Goal: Register for event/course

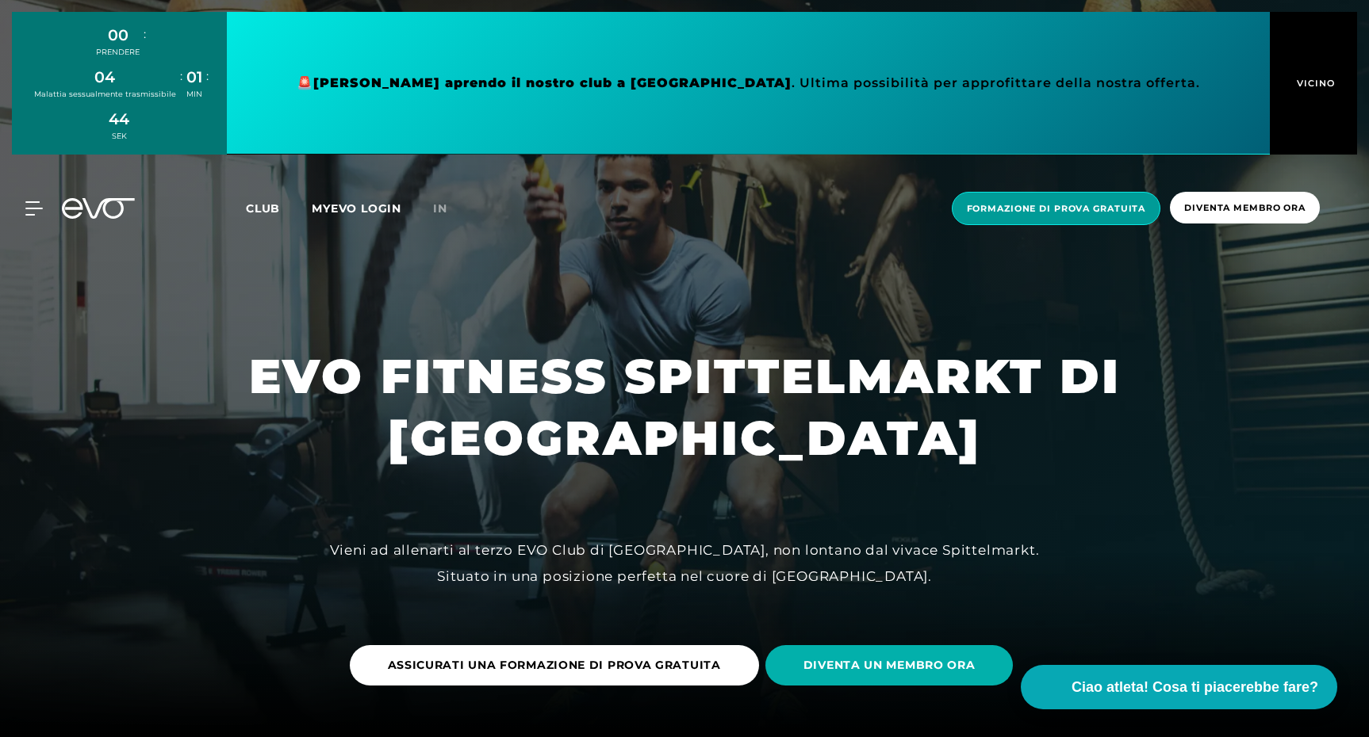
click at [1008, 202] on span "Formazione di prova gratuita" at bounding box center [1056, 208] width 179 height 13
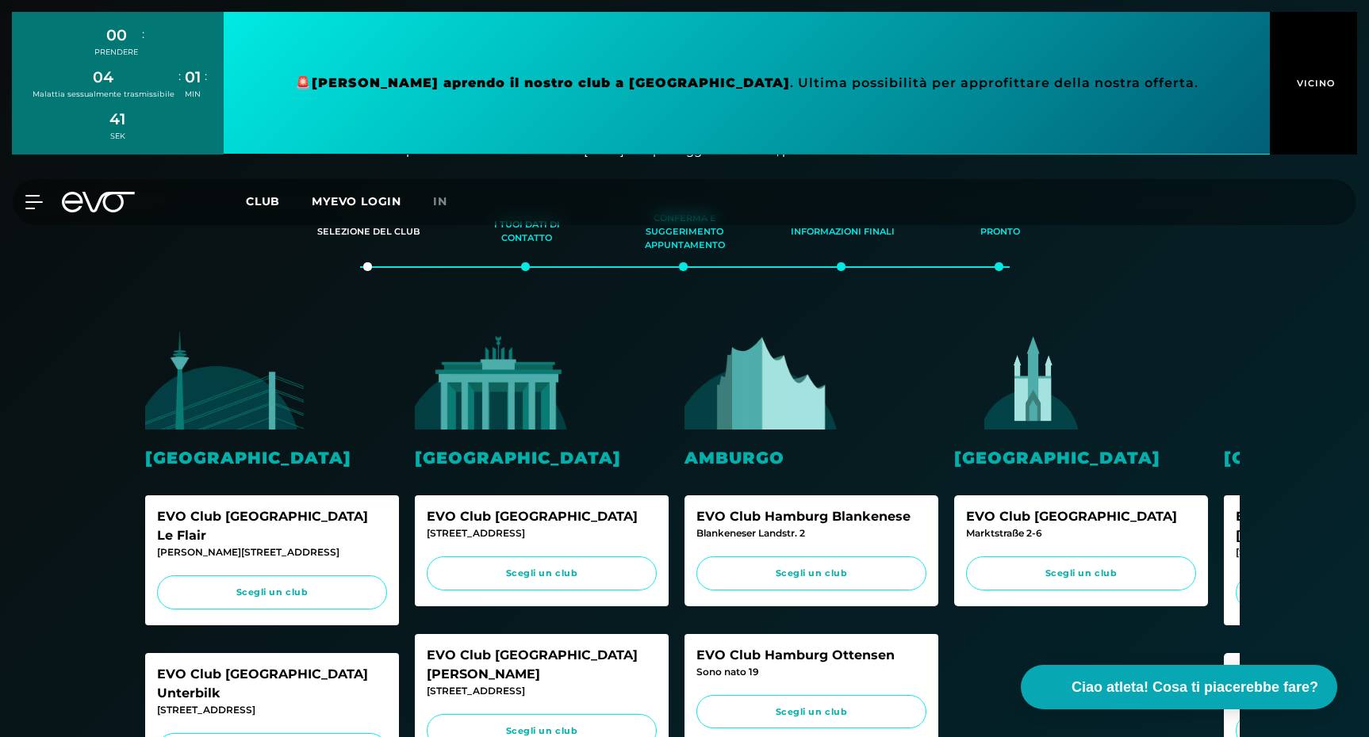
scroll to position [212, 0]
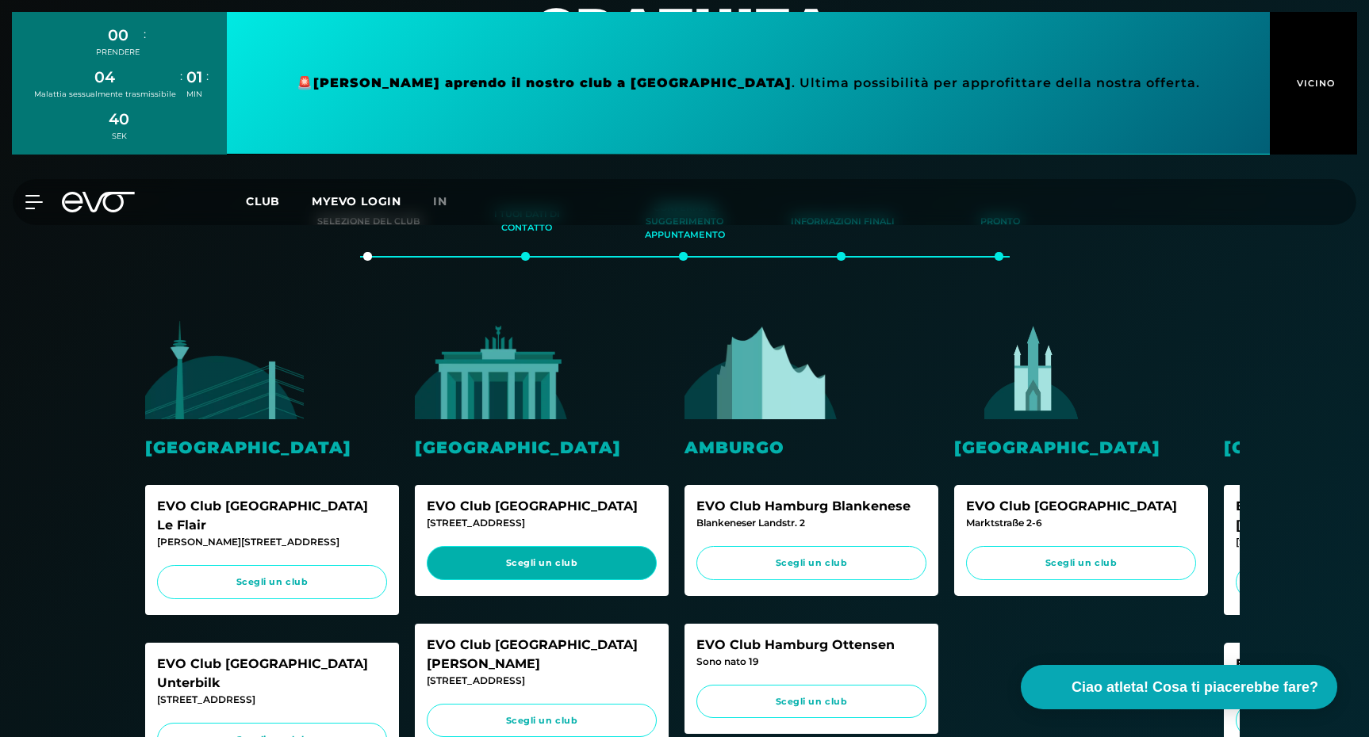
click at [582, 564] on span "Scegli un club" at bounding box center [542, 563] width 200 height 13
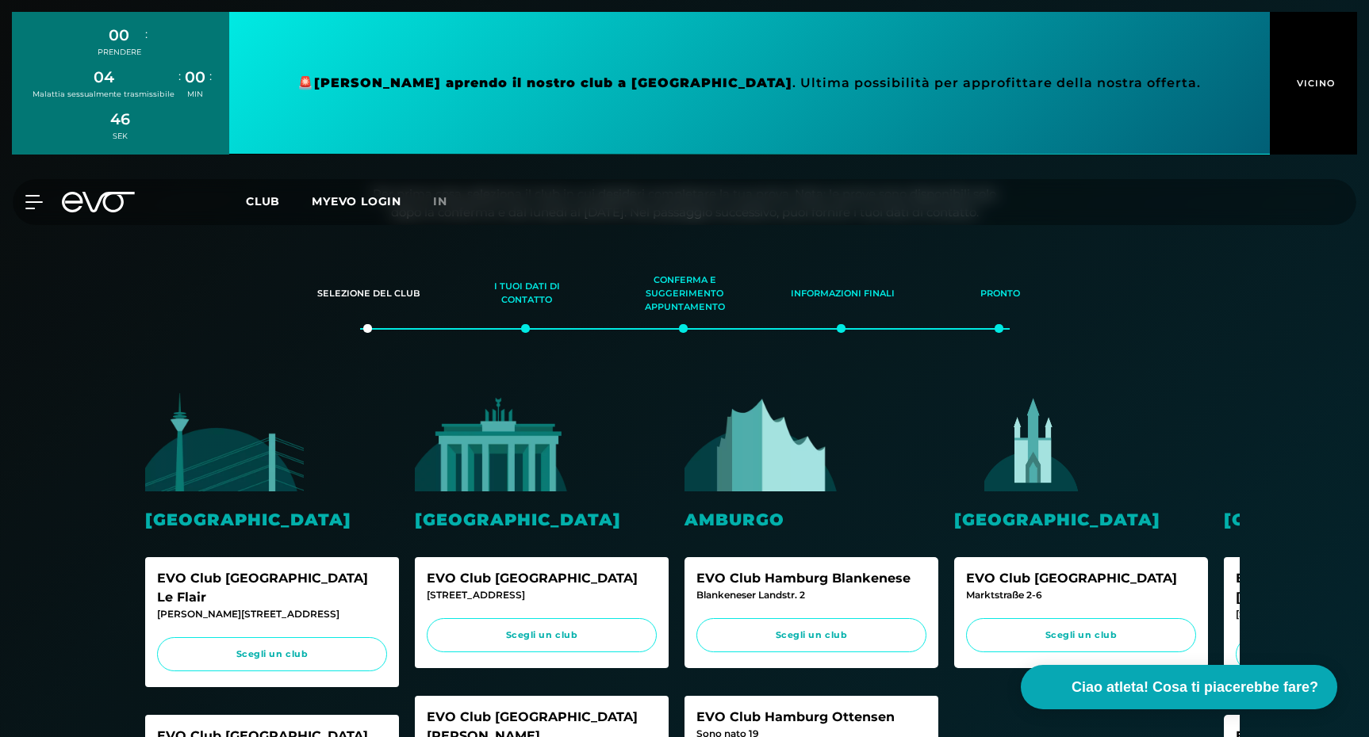
scroll to position [0, 0]
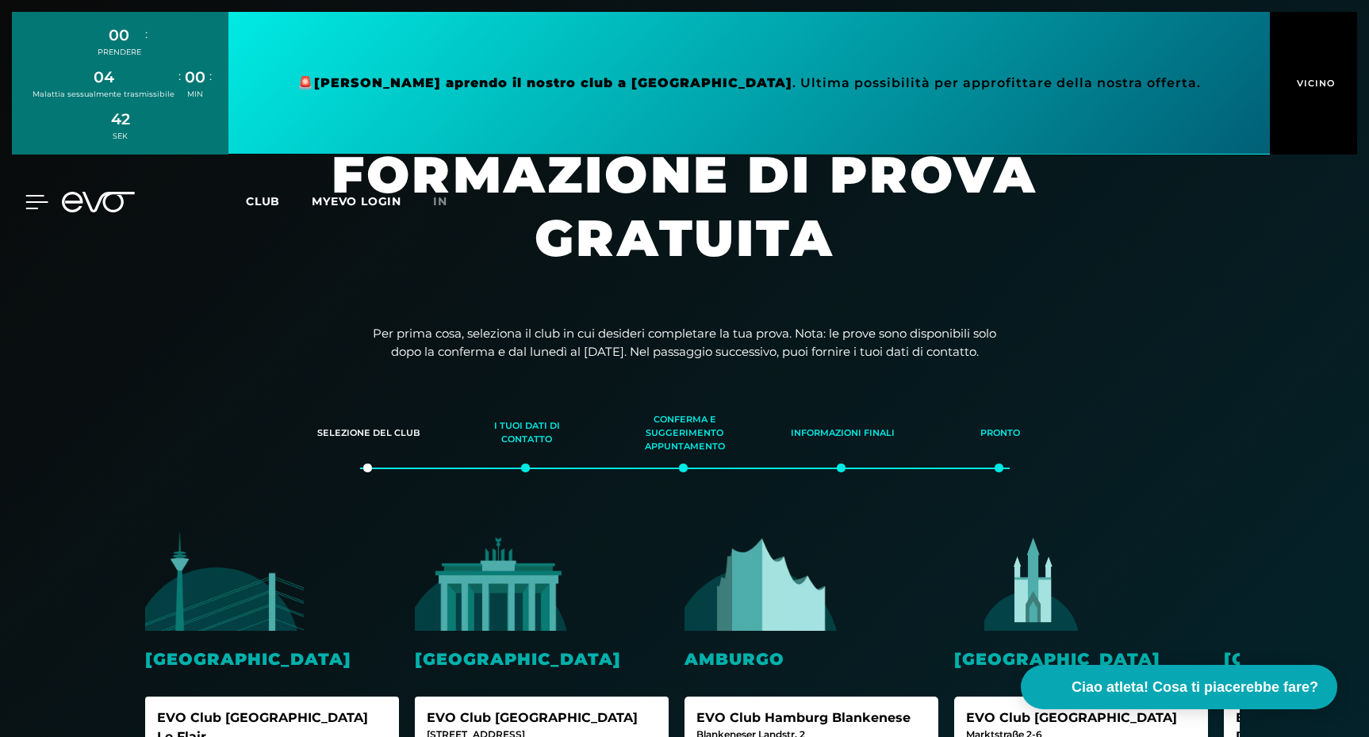
click at [36, 205] on icon at bounding box center [36, 202] width 23 height 14
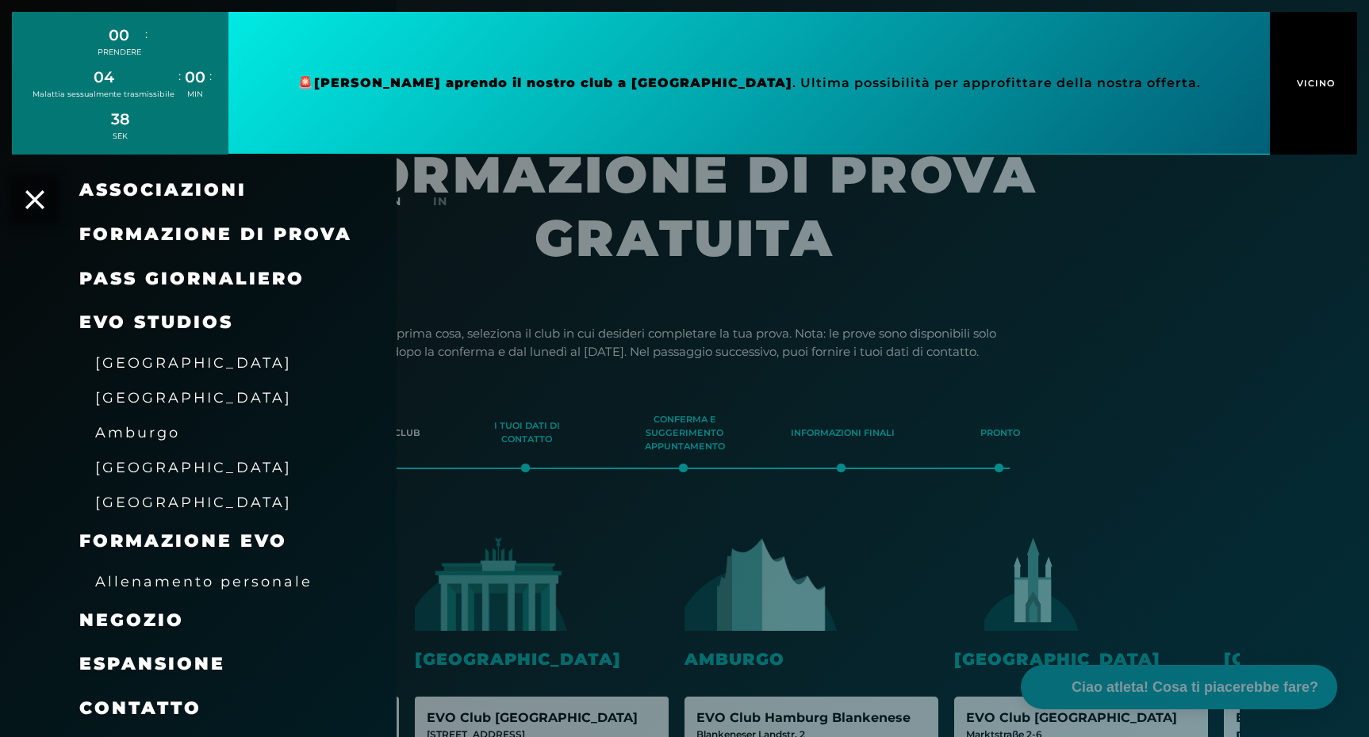
click at [161, 285] on font "PASS GIORNALIERO" at bounding box center [191, 278] width 225 height 21
click at [255, 235] on font "Formazione di prova" at bounding box center [215, 234] width 273 height 21
click at [40, 200] on icon at bounding box center [35, 199] width 21 height 21
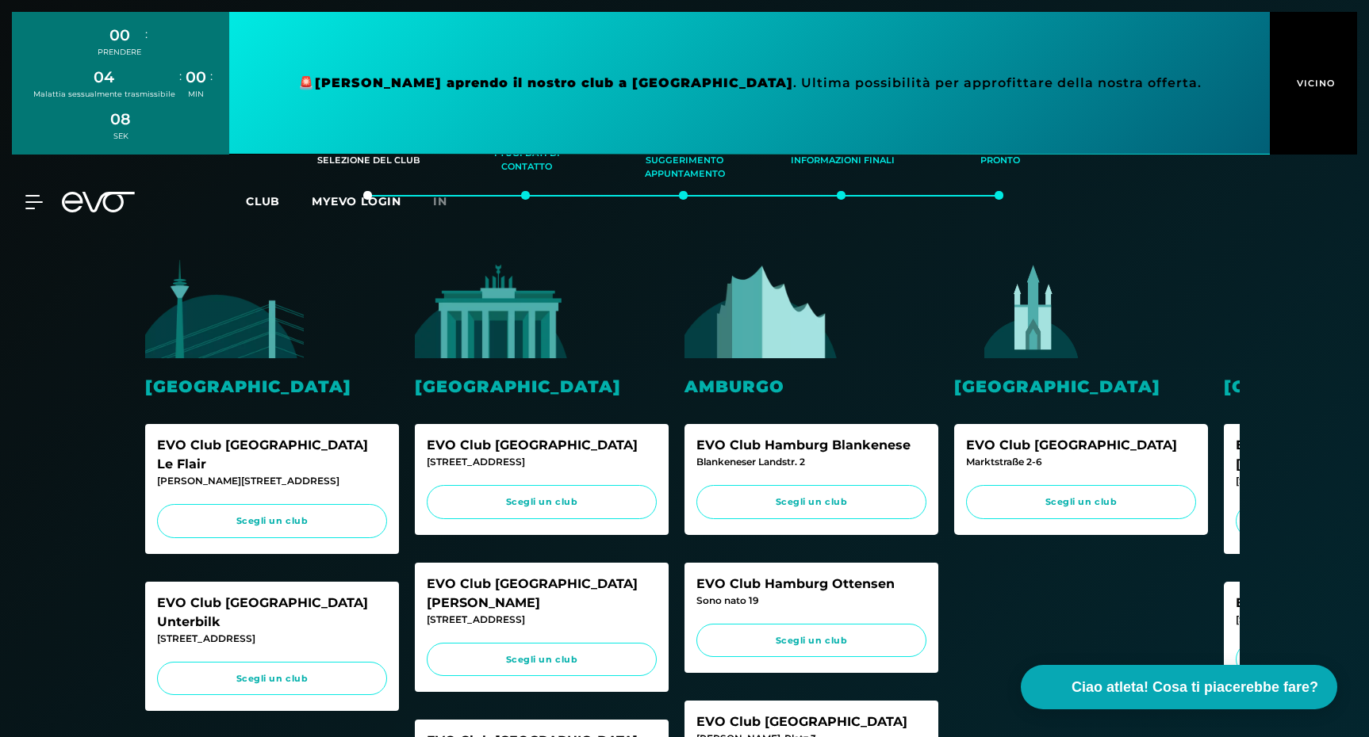
scroll to position [285, 0]
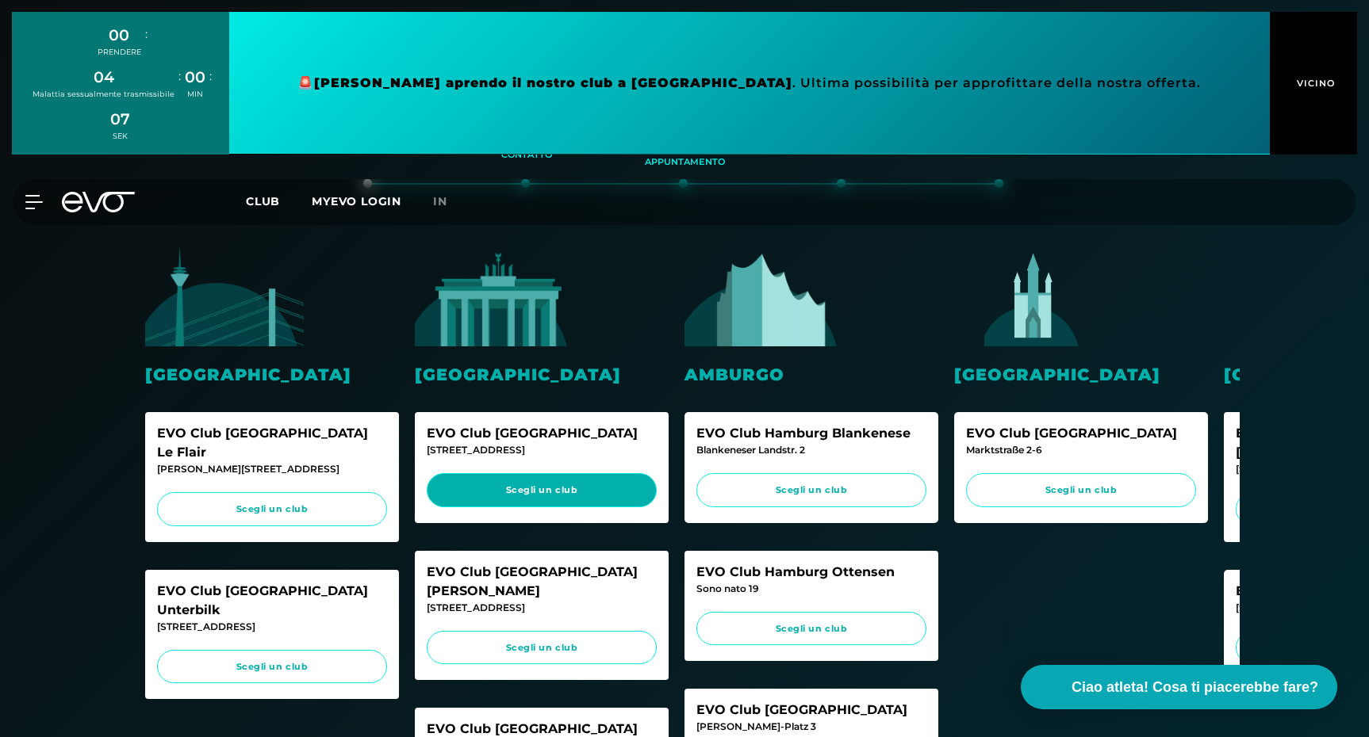
click at [533, 496] on span "Scegli un club" at bounding box center [542, 490] width 200 height 13
